Goal: Task Accomplishment & Management: Complete application form

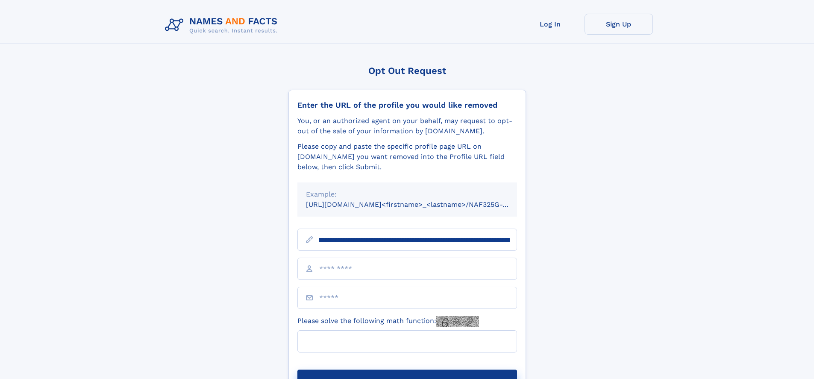
scroll to position [0, 94]
type input "**********"
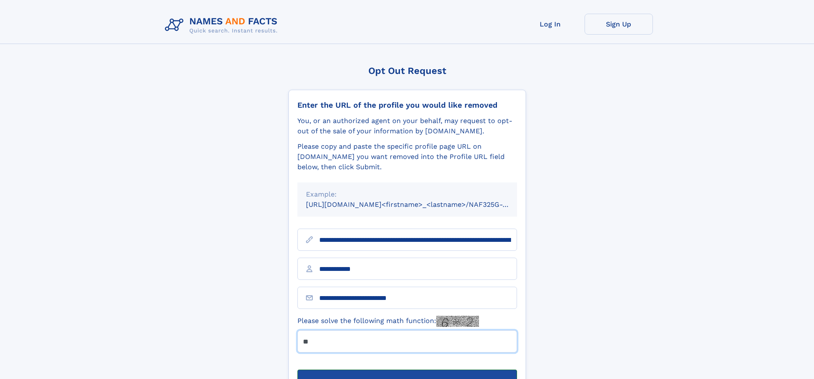
type input "**"
click at [407, 370] on button "Submit Opt Out Request" at bounding box center [408, 383] width 220 height 27
